Goal: Navigation & Orientation: Find specific page/section

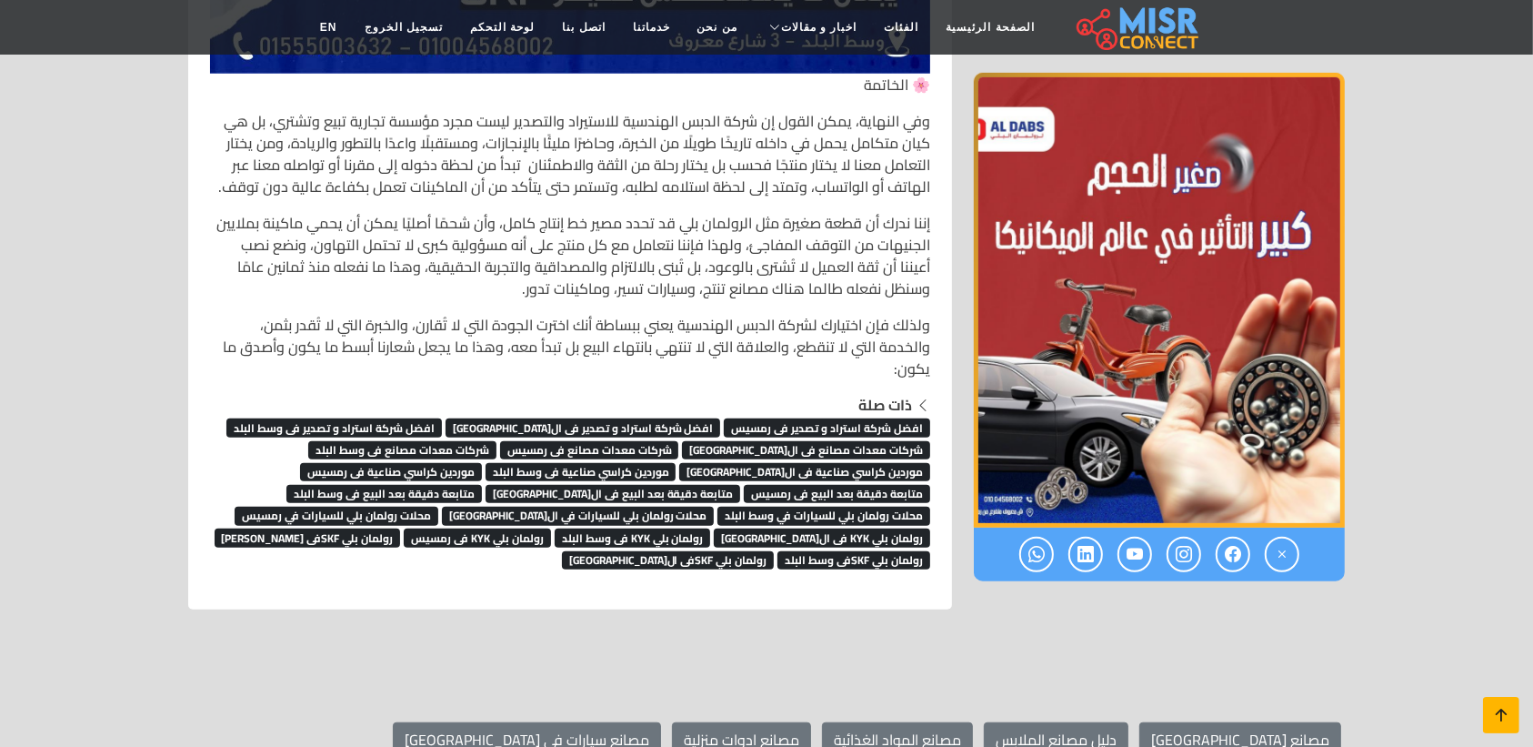
click at [1508, 719] on icon at bounding box center [1501, 714] width 25 height 25
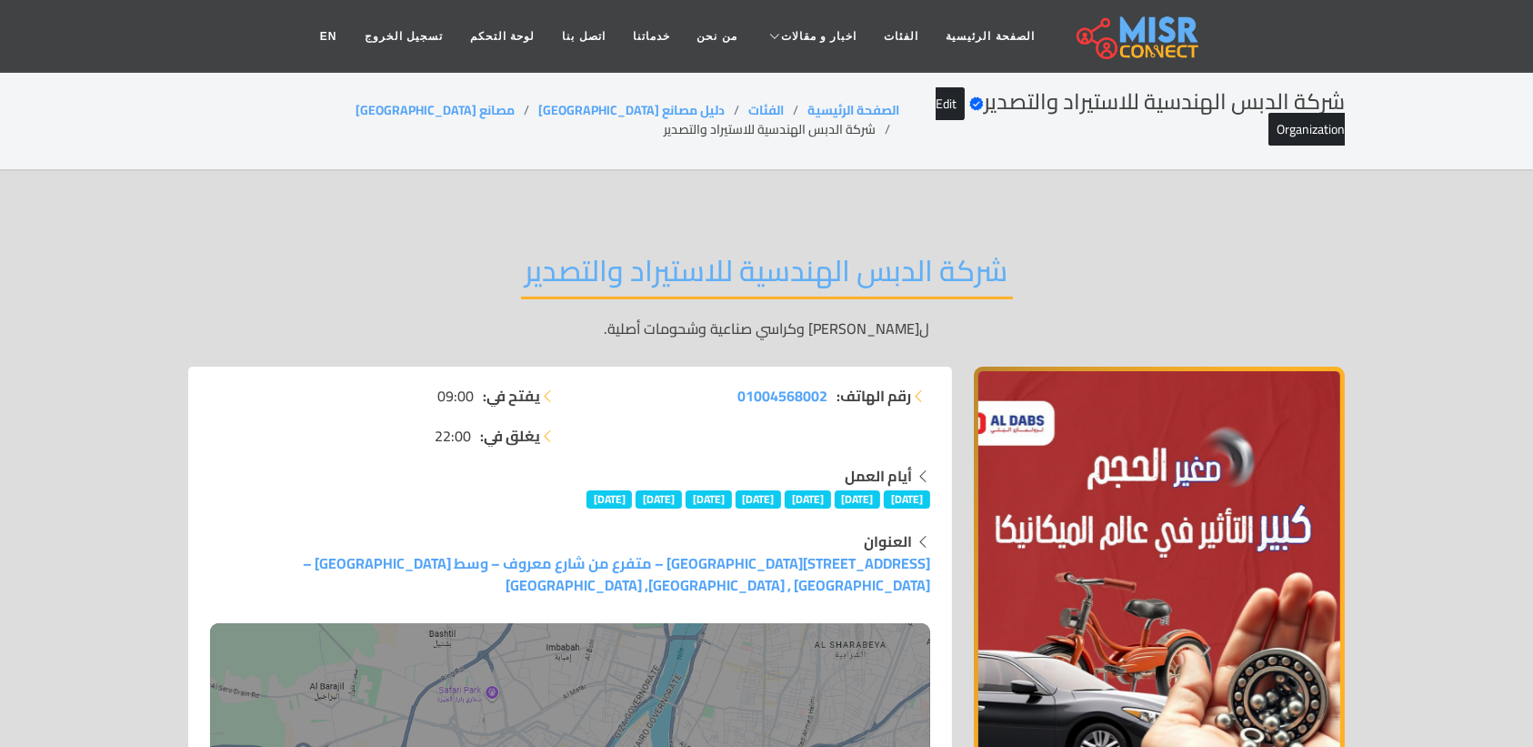
click at [664, 120] on li "شركة الدبس الهندسية للاستيراد والتصدير" at bounding box center [782, 129] width 236 height 19
copy main "شركة الدبس الهندسية للاستيراد والتصدير"
copy ol "مصانع [GEOGRAPHIC_DATA]"
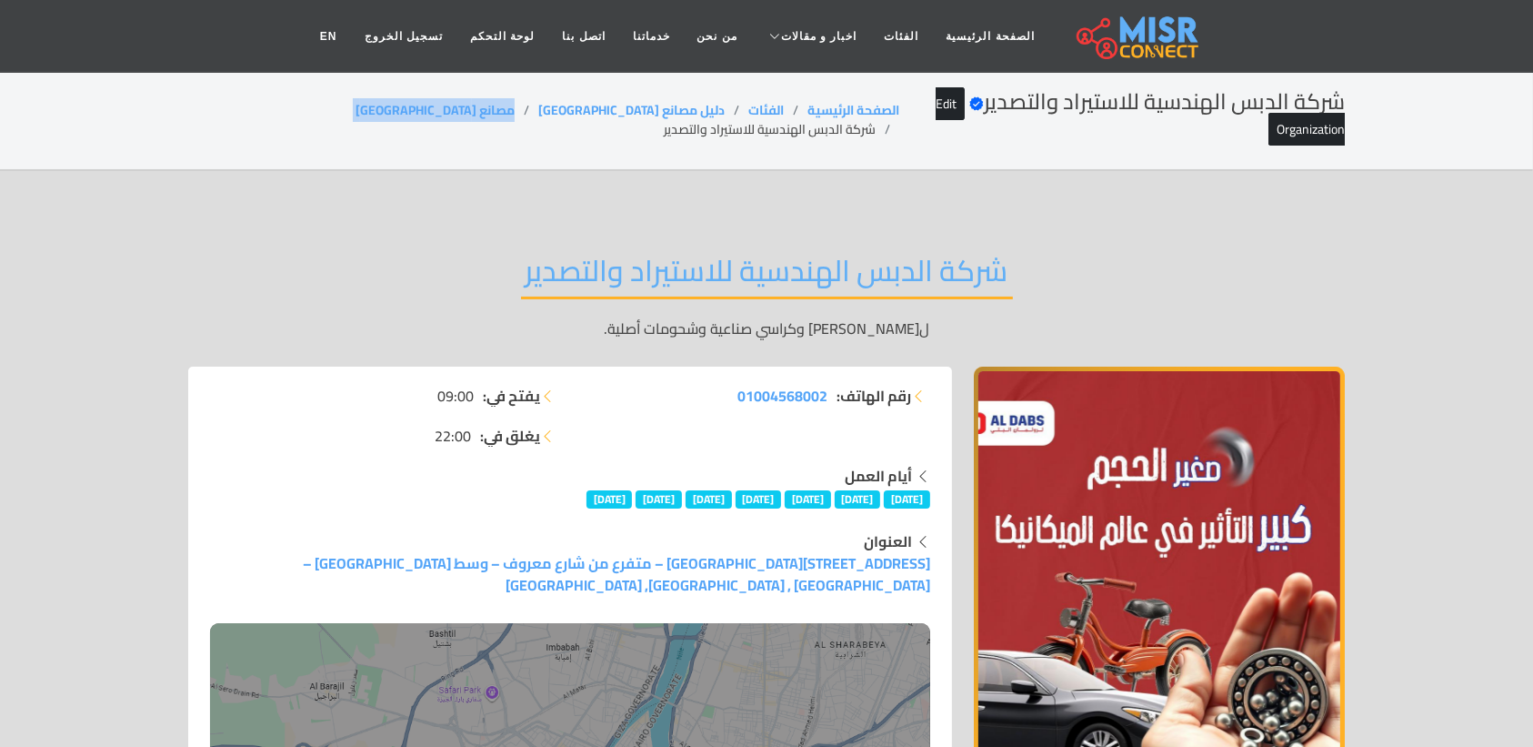
drag, startPoint x: 482, startPoint y: 107, endPoint x: 411, endPoint y: 107, distance: 70.9
click at [411, 107] on ol "الصفحة الرئيسية الفئات دليل مصانع مصر مصانع [GEOGRAPHIC_DATA] شركة الدبس الهندس…" at bounding box center [543, 120] width 711 height 38
click at [279, 124] on div "شركة الدبس الهندسية للاستيراد والتصدير Verified account Edit Organization الصفح…" at bounding box center [766, 120] width 1157 height 62
click at [664, 120] on li "شركة الدبس الهندسية للاستيراد والتصدير" at bounding box center [782, 129] width 236 height 19
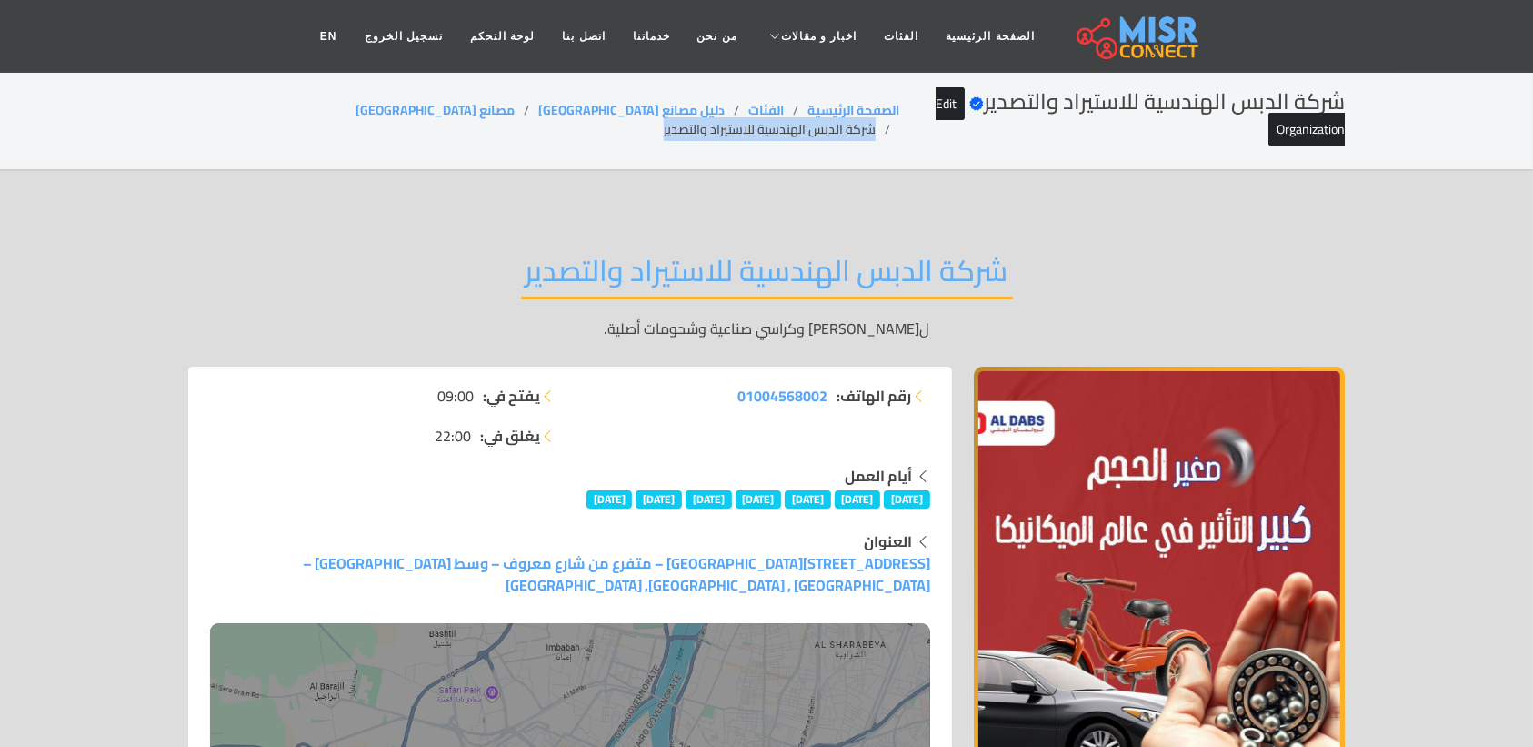
click at [664, 120] on li "شركة الدبس الهندسية للاستيراد والتصدير" at bounding box center [782, 129] width 236 height 19
copy main "شركة الدبس الهندسية للاستيراد والتصدير"
drag, startPoint x: 487, startPoint y: 102, endPoint x: 214, endPoint y: 25, distance: 283.6
click at [392, 105] on ol "الصفحة الرئيسية الفئات دليل مصانع مصر مصانع [GEOGRAPHIC_DATA] شركة الدبس الهندس…" at bounding box center [543, 120] width 711 height 38
copy ol "مصانع [GEOGRAPHIC_DATA]"
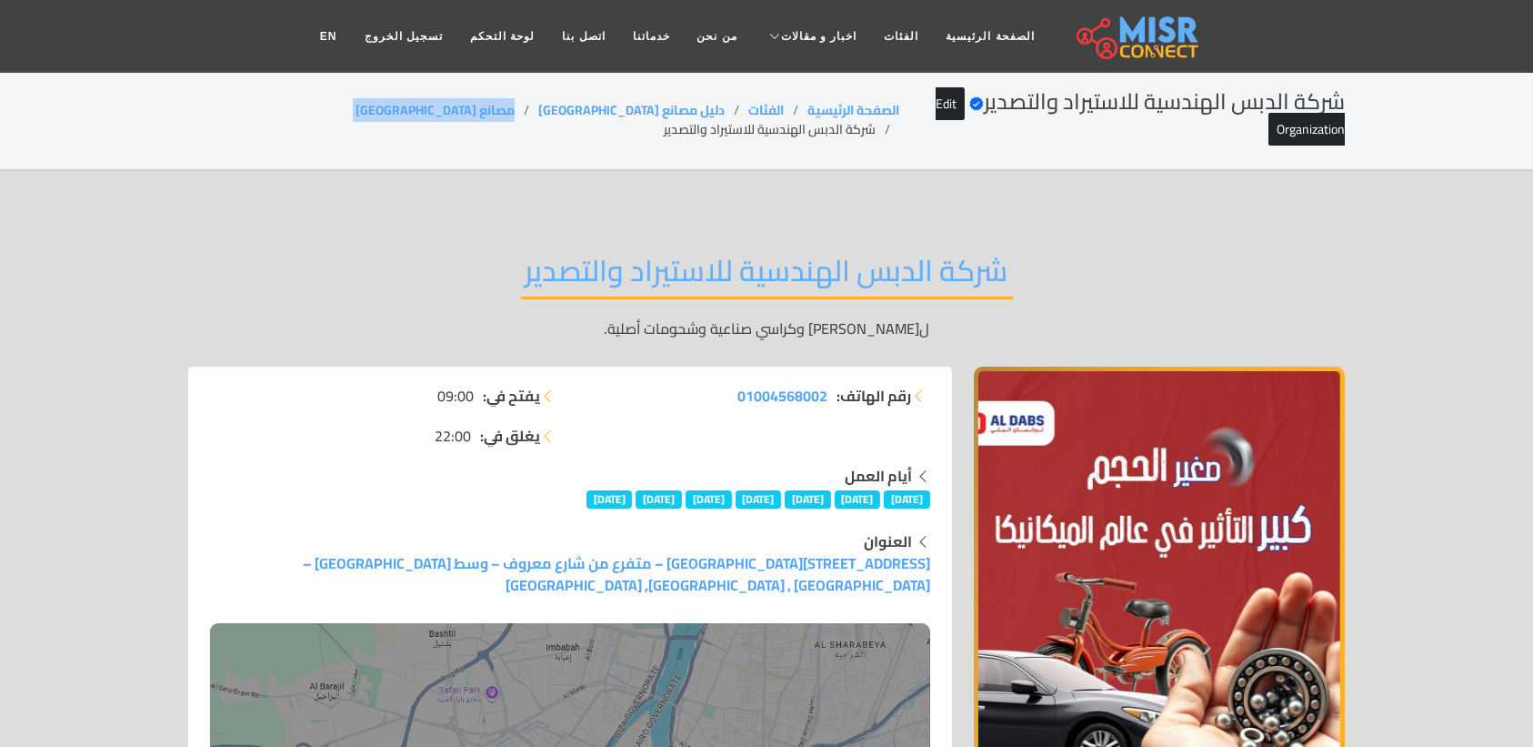
copy ol "مصانع [GEOGRAPHIC_DATA]"
click at [243, 119] on div "شركة الدبس الهندسية للاستيراد والتصدير Verified account Edit Organization الصفح…" at bounding box center [766, 120] width 1157 height 62
click at [664, 120] on li "شركة الدبس الهندسية للاستيراد والتصدير" at bounding box center [782, 129] width 236 height 19
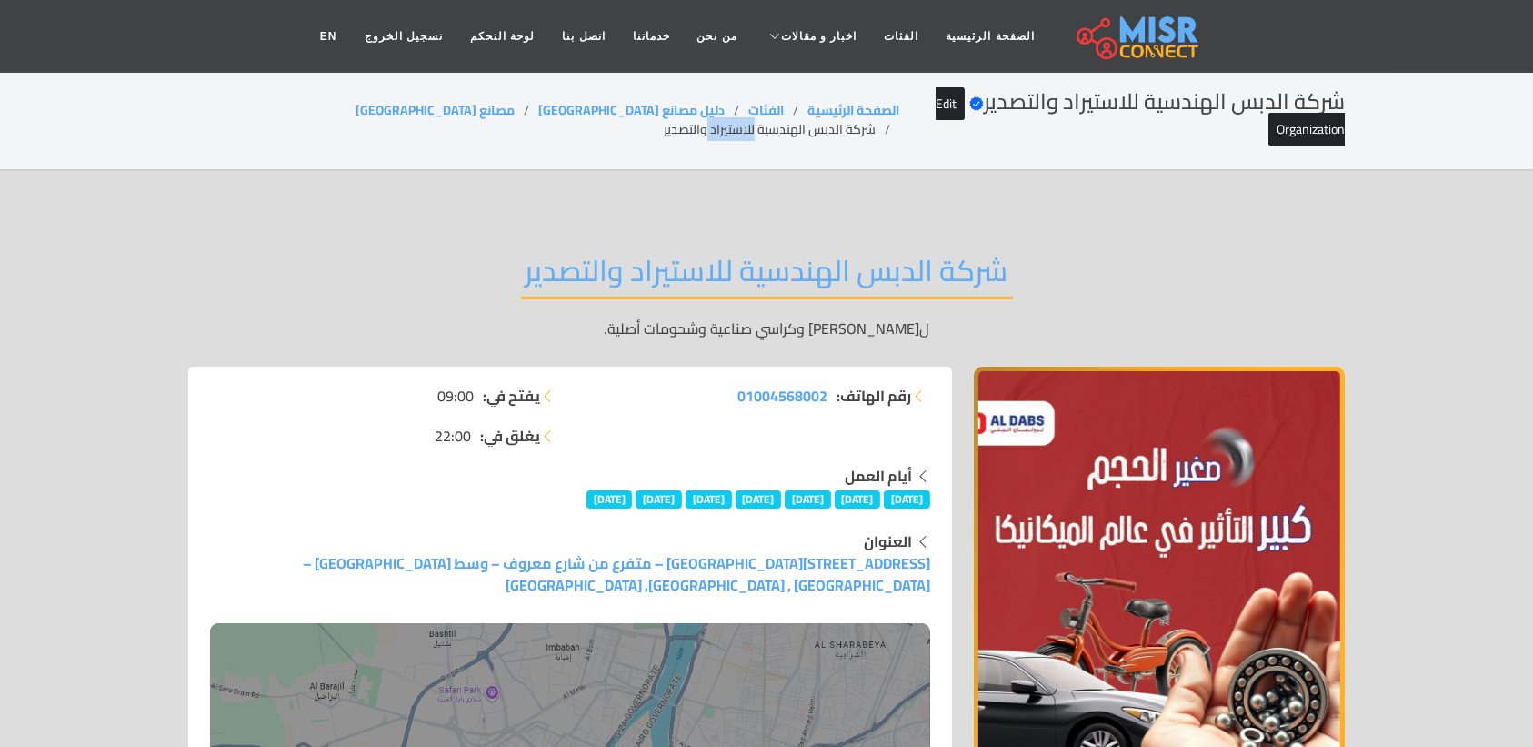
click at [664, 120] on li "شركة الدبس الهندسية للاستيراد والتصدير" at bounding box center [782, 129] width 236 height 19
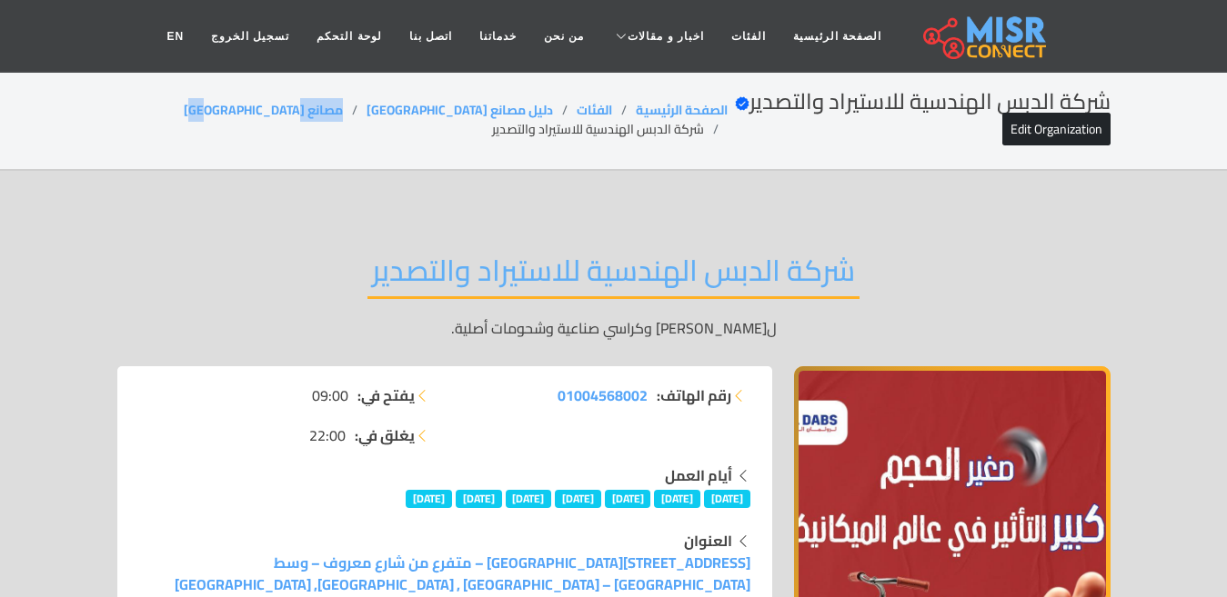
drag, startPoint x: 364, startPoint y: 106, endPoint x: 289, endPoint y: 111, distance: 74.7
click at [289, 111] on ol "الصفحة الرئيسية الفئات دليل مصانع مصر مصانع [GEOGRAPHIC_DATA] شركة الدبس الهندس…" at bounding box center [422, 120] width 610 height 38
copy link "مصانع [GEOGRAPHIC_DATA]"
click at [492, 131] on li "شركة الدبس الهندسية للاستيراد والتصدير" at bounding box center [610, 129] width 236 height 19
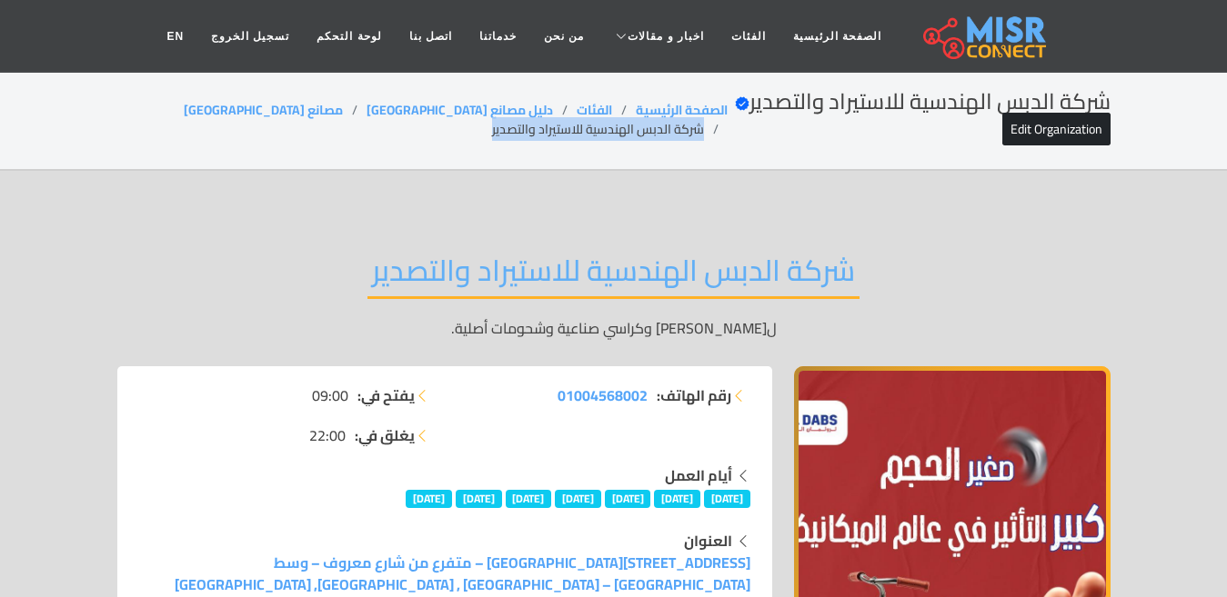
click at [492, 131] on li "شركة الدبس الهندسية للاستيراد والتصدير" at bounding box center [610, 129] width 236 height 19
copy main "شركة الدبس الهندسية للاستيراد والتصدير"
drag, startPoint x: 374, startPoint y: 106, endPoint x: 303, endPoint y: 110, distance: 71.0
click at [303, 110] on ol "الصفحة الرئيسية الفئات دليل مصانع مصر مصانع [GEOGRAPHIC_DATA] شركة الدبس الهندس…" at bounding box center [422, 120] width 610 height 38
copy link "مصانع [GEOGRAPHIC_DATA]"
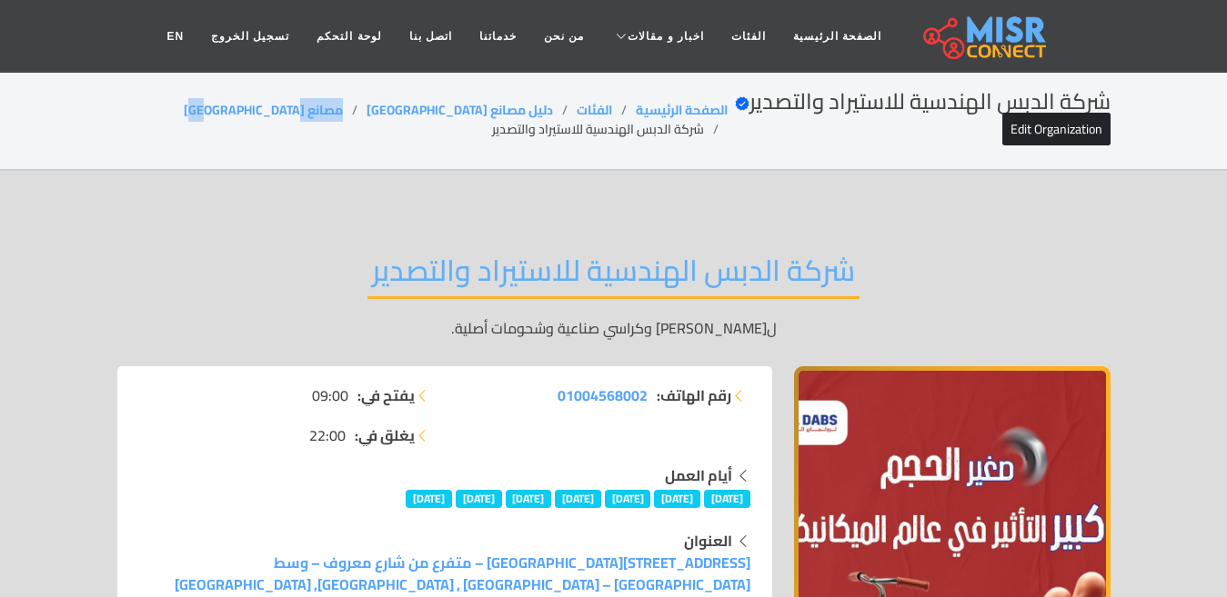
copy link "مصانع [GEOGRAPHIC_DATA]"
click at [492, 133] on li "شركة الدبس الهندسية للاستيراد والتصدير" at bounding box center [610, 129] width 236 height 19
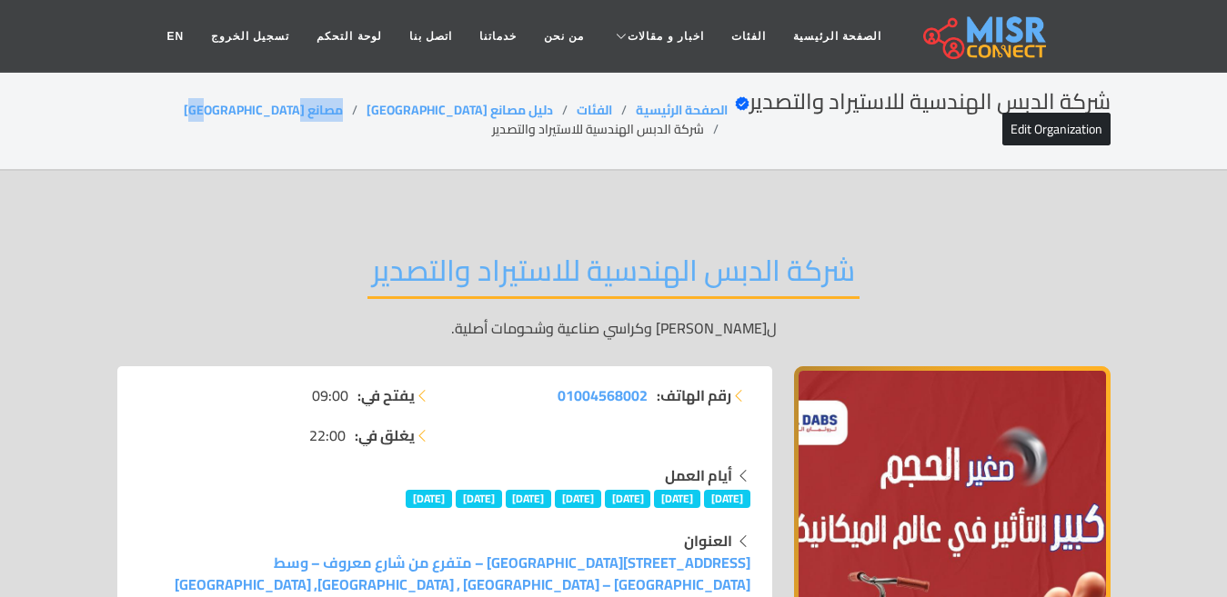
drag, startPoint x: 372, startPoint y: 115, endPoint x: 281, endPoint y: 123, distance: 91.3
click at [281, 123] on ol "الصفحة الرئيسية الفئات دليل مصانع مصر مصانع [GEOGRAPHIC_DATA] شركة الدبس الهندس…" at bounding box center [422, 120] width 610 height 38
click at [495, 127] on li "شركة الدبس الهندسية للاستيراد والتصدير" at bounding box center [610, 129] width 236 height 19
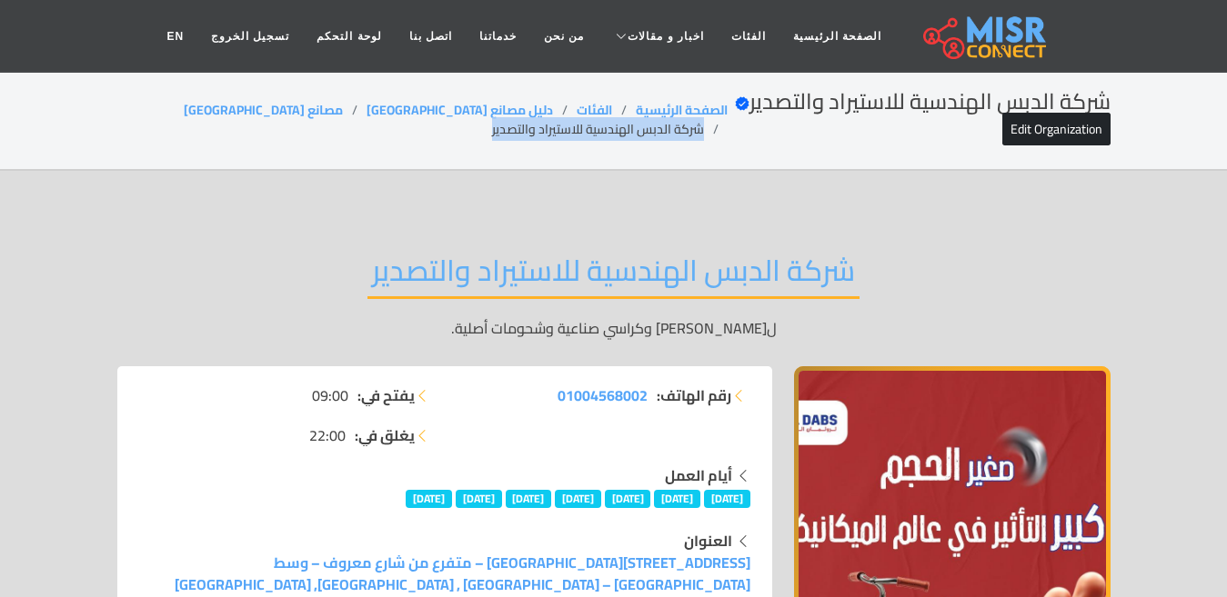
click at [495, 127] on li "شركة الدبس الهندسية للاستيراد والتصدير" at bounding box center [610, 129] width 236 height 19
drag, startPoint x: 358, startPoint y: 103, endPoint x: 270, endPoint y: 100, distance: 88.3
click at [272, 101] on ol "الصفحة الرئيسية الفئات دليل مصانع مصر مصانع [GEOGRAPHIC_DATA] شركة الدبس الهندس…" at bounding box center [422, 120] width 610 height 38
click at [492, 120] on li "شركة الدبس الهندسية للاستيراد والتصدير" at bounding box center [610, 129] width 236 height 19
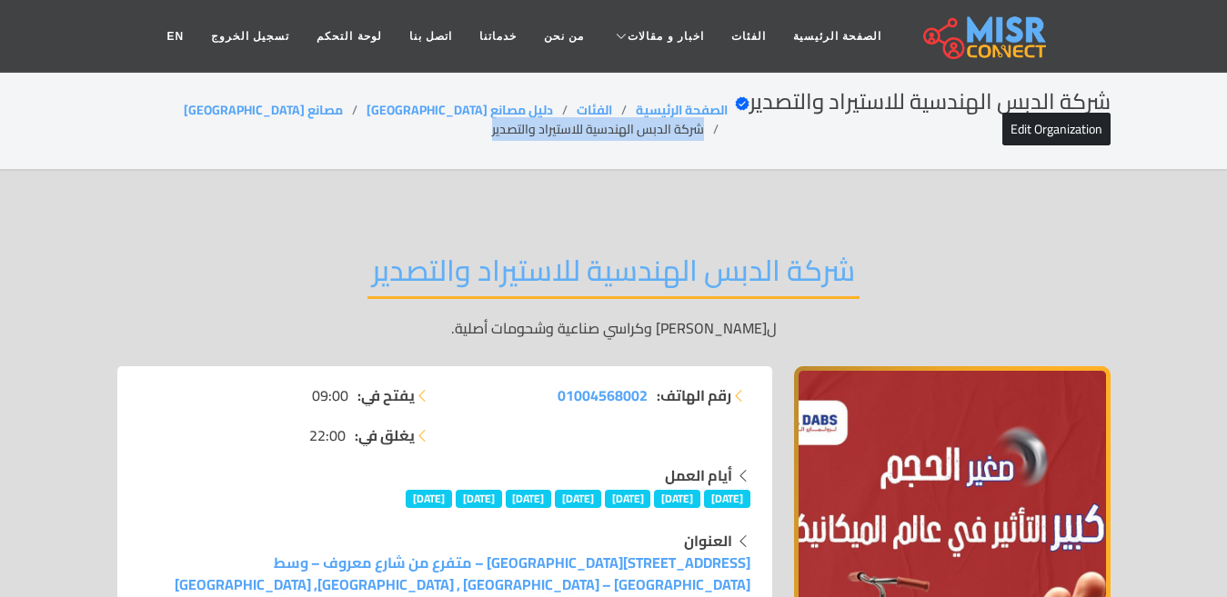
click at [492, 120] on li "شركة الدبس الهندسية للاستيراد والتصدير" at bounding box center [610, 129] width 236 height 19
drag, startPoint x: 368, startPoint y: 104, endPoint x: 300, endPoint y: 108, distance: 68.4
click at [300, 108] on ol "الصفحة الرئيسية الفئات دليل مصانع مصر مصانع [GEOGRAPHIC_DATA] شركة الدبس الهندس…" at bounding box center [422, 120] width 610 height 38
click at [492, 129] on li "شركة الدبس الهندسية للاستيراد والتصدير" at bounding box center [610, 129] width 236 height 19
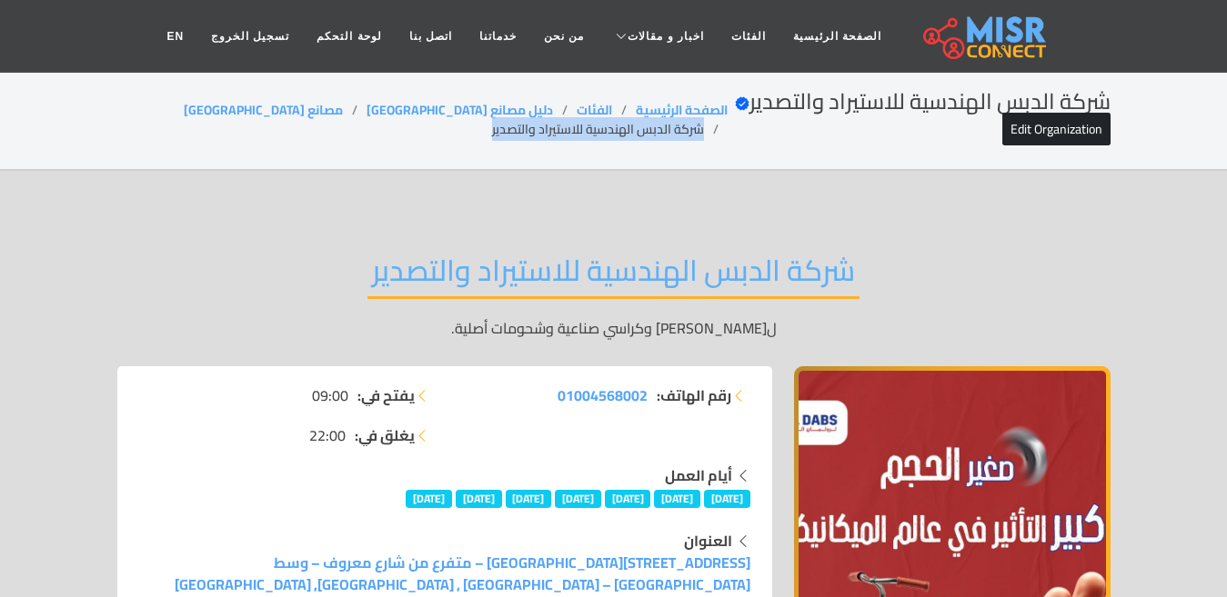
click at [492, 129] on li "شركة الدبس الهندسية للاستيراد والتصدير" at bounding box center [610, 129] width 236 height 19
drag, startPoint x: 375, startPoint y: 108, endPoint x: 193, endPoint y: 13, distance: 205.4
click at [264, 121] on ol "الصفحة الرئيسية الفئات دليل مصانع مصر مصانع [GEOGRAPHIC_DATA] شركة الدبس الهندس…" at bounding box center [422, 120] width 610 height 38
click at [492, 135] on li "شركة الدبس الهندسية للاستيراد والتصدير" at bounding box center [610, 129] width 236 height 19
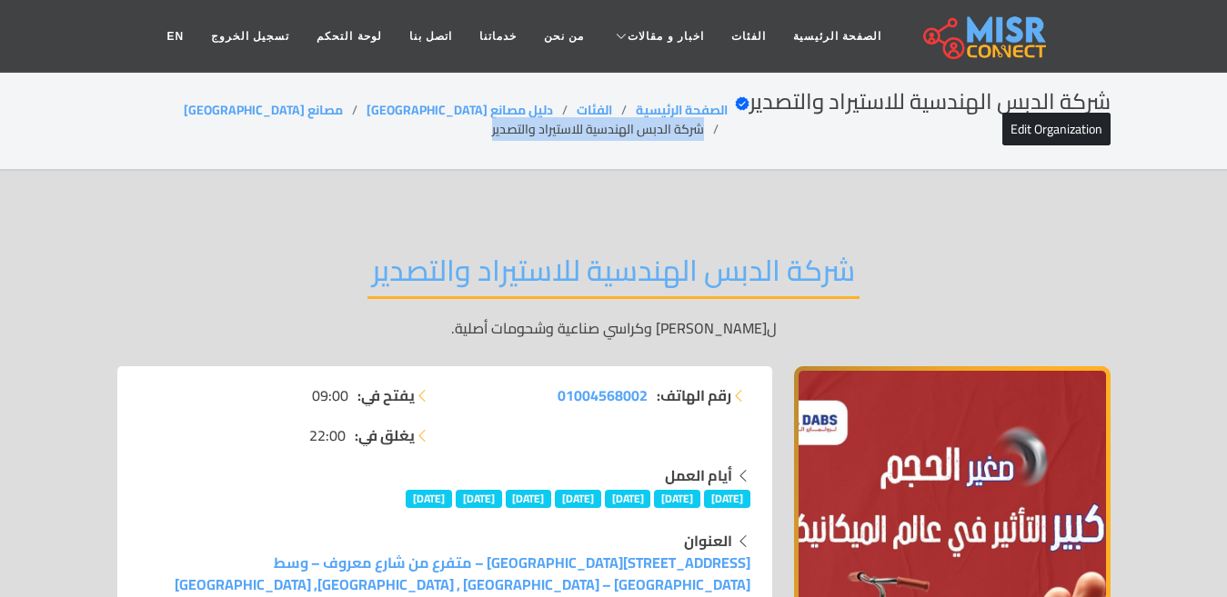
click at [492, 135] on li "شركة الدبس الهندسية للاستيراد والتصدير" at bounding box center [610, 129] width 236 height 19
drag, startPoint x: 372, startPoint y: 103, endPoint x: 296, endPoint y: 108, distance: 75.7
click at [296, 108] on ol "الصفحة الرئيسية الفئات دليل مصانع مصر مصانع [GEOGRAPHIC_DATA] شركة الدبس الهندس…" at bounding box center [422, 120] width 610 height 38
click at [497, 133] on li "شركة الدبس الهندسية للاستيراد والتصدير" at bounding box center [610, 129] width 236 height 19
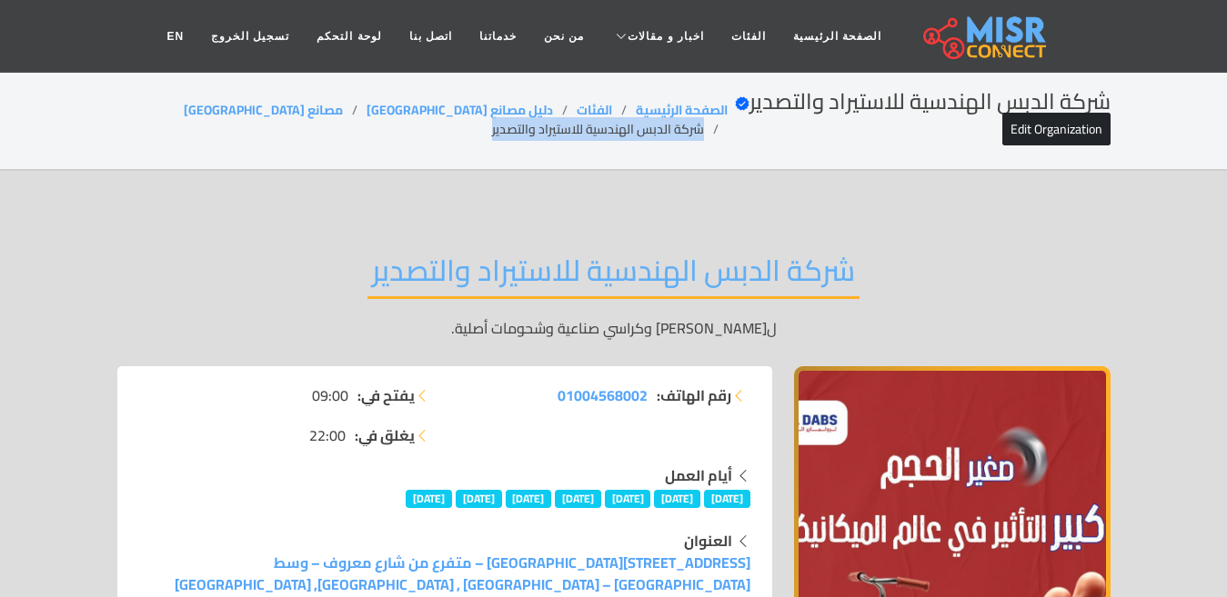
click at [497, 133] on li "شركة الدبس الهندسية للاستيراد والتصدير" at bounding box center [610, 129] width 236 height 19
drag, startPoint x: 366, startPoint y: 103, endPoint x: 279, endPoint y: 105, distance: 86.4
click at [279, 105] on ol "الصفحة الرئيسية الفئات دليل مصانع مصر مصانع [GEOGRAPHIC_DATA] شركة الدبس الهندس…" at bounding box center [422, 120] width 610 height 38
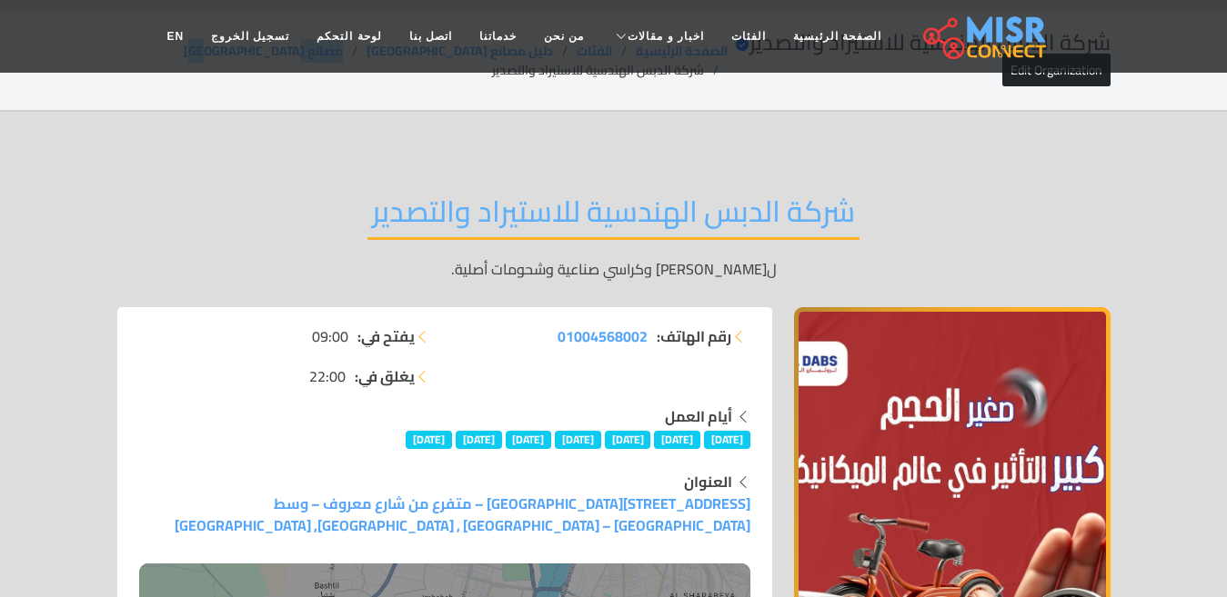
scroll to position [91, 0]
